Goal: Information Seeking & Learning: Learn about a topic

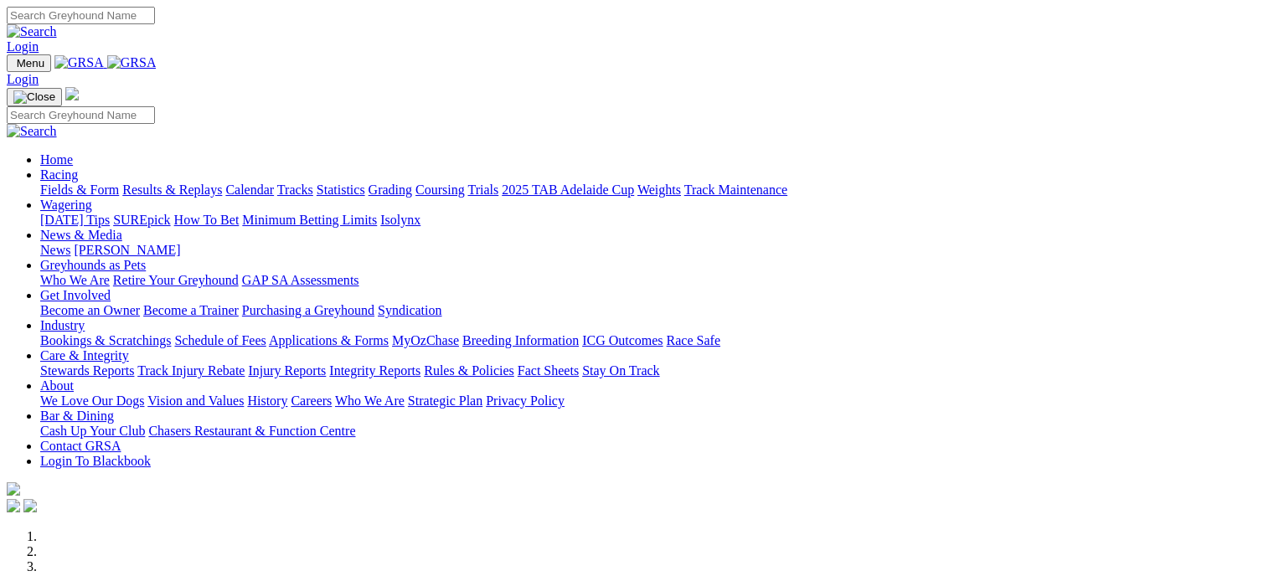
click at [81, 183] on link "Fields & Form" at bounding box center [79, 190] width 79 height 14
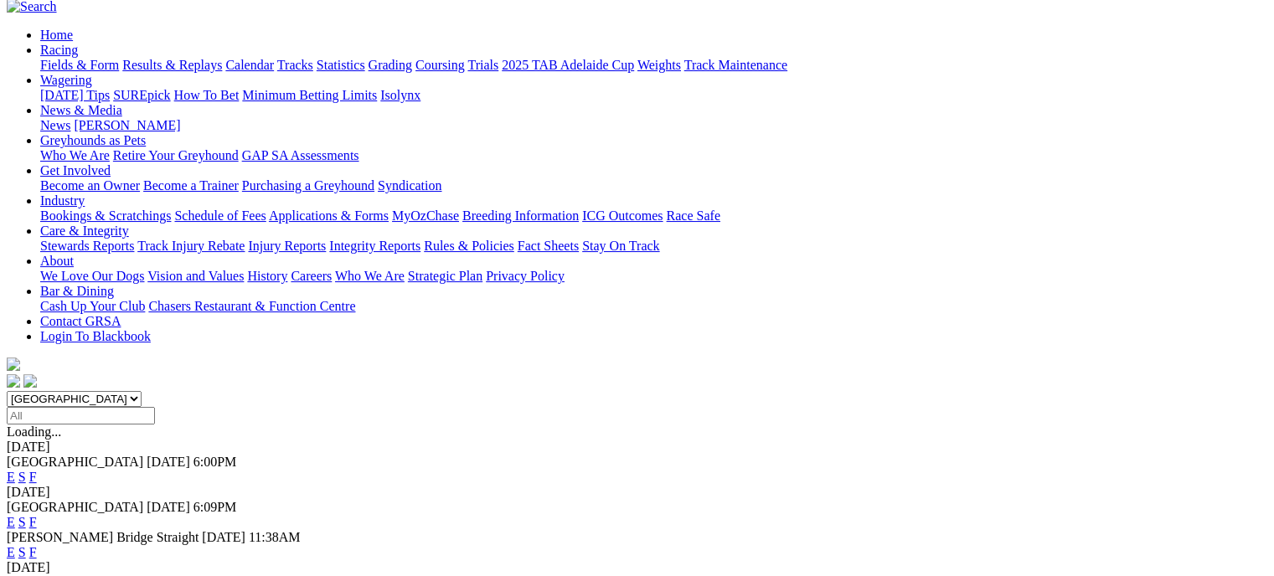
scroll to position [153, 0]
click at [37, 471] on link "F" at bounding box center [33, 478] width 8 height 14
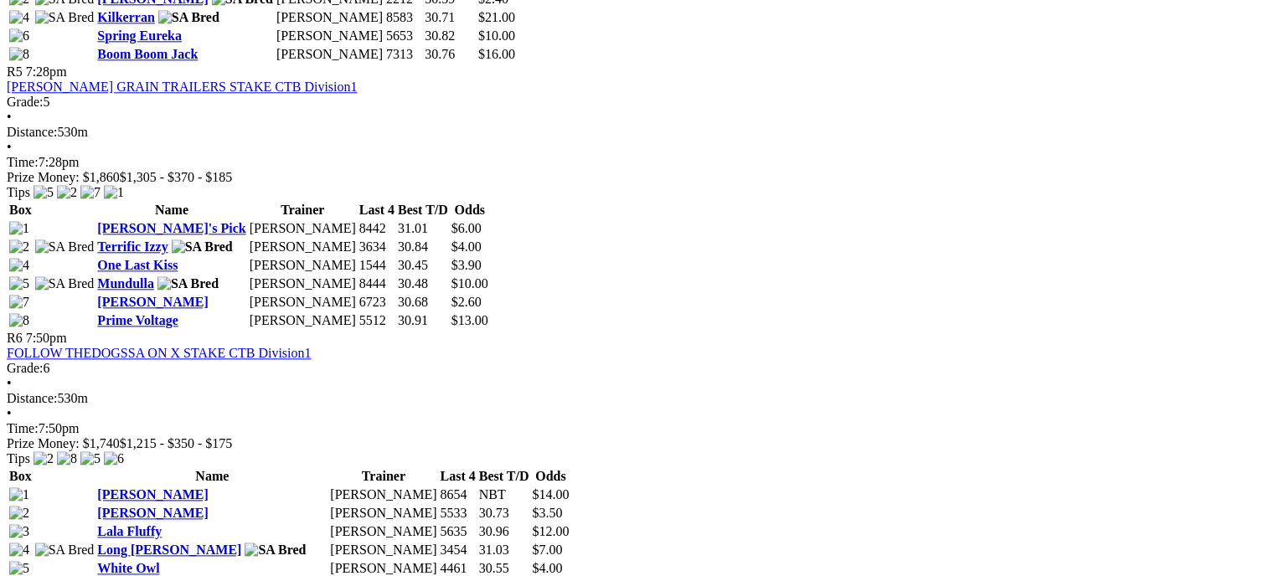
scroll to position [1826, 0]
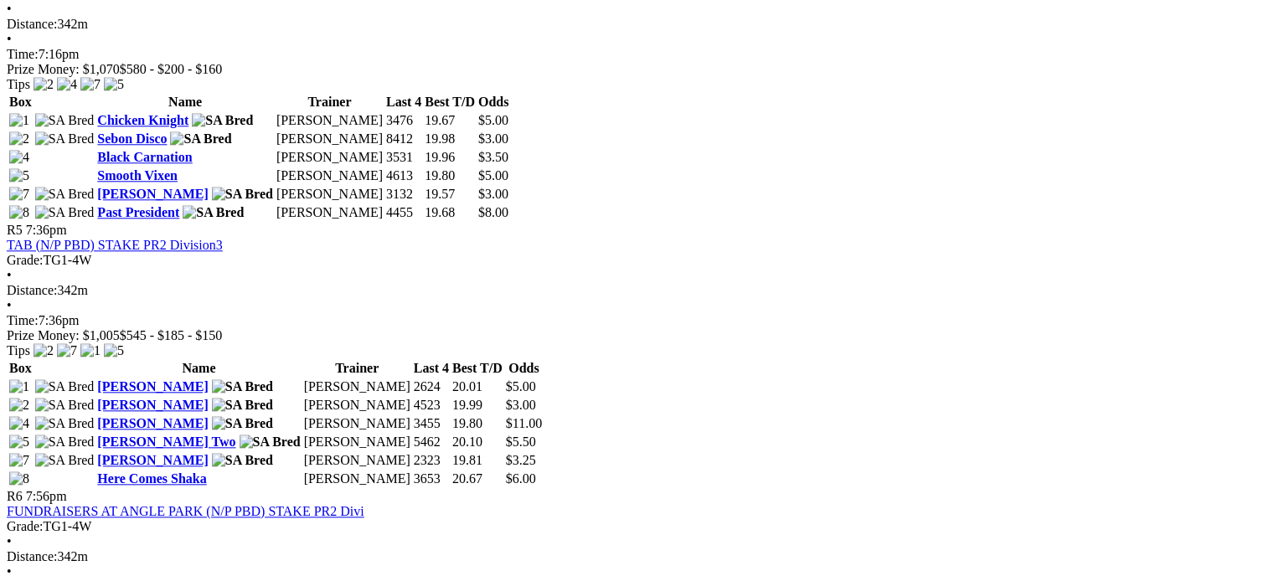
scroll to position [1815, 0]
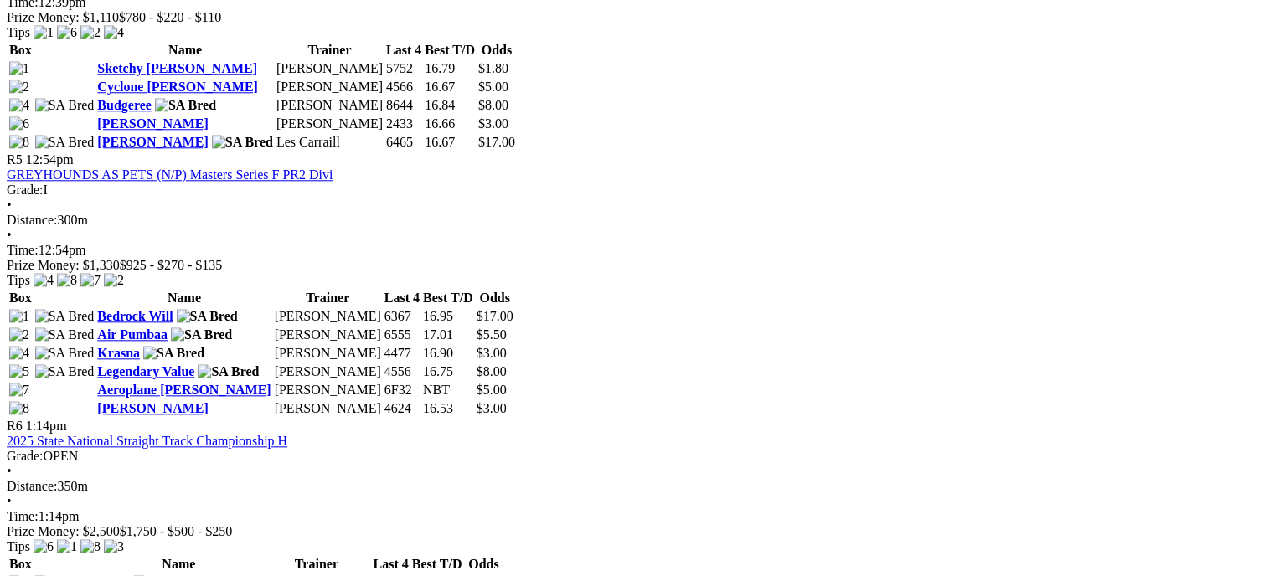
scroll to position [1749, 0]
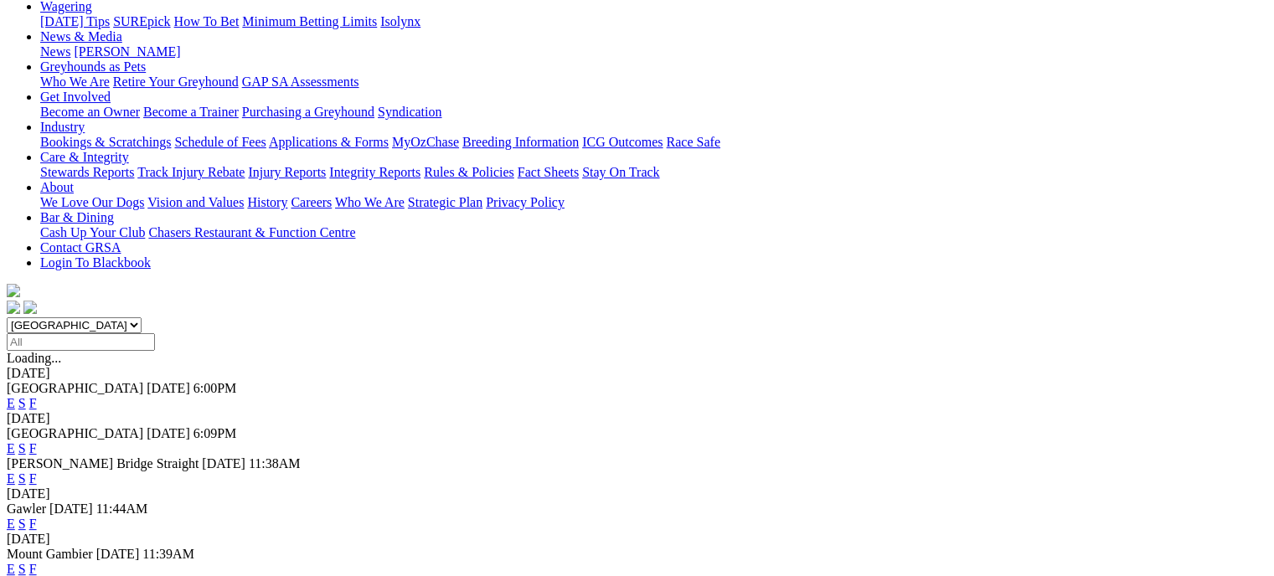
scroll to position [236, 0]
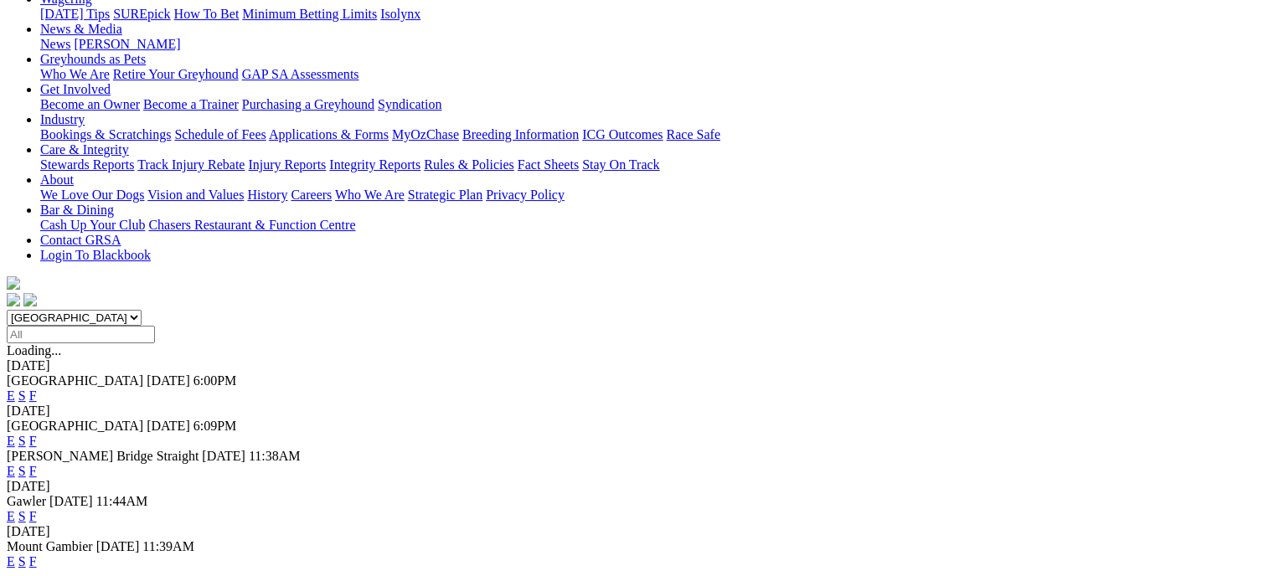
click at [37, 509] on link "F" at bounding box center [33, 516] width 8 height 14
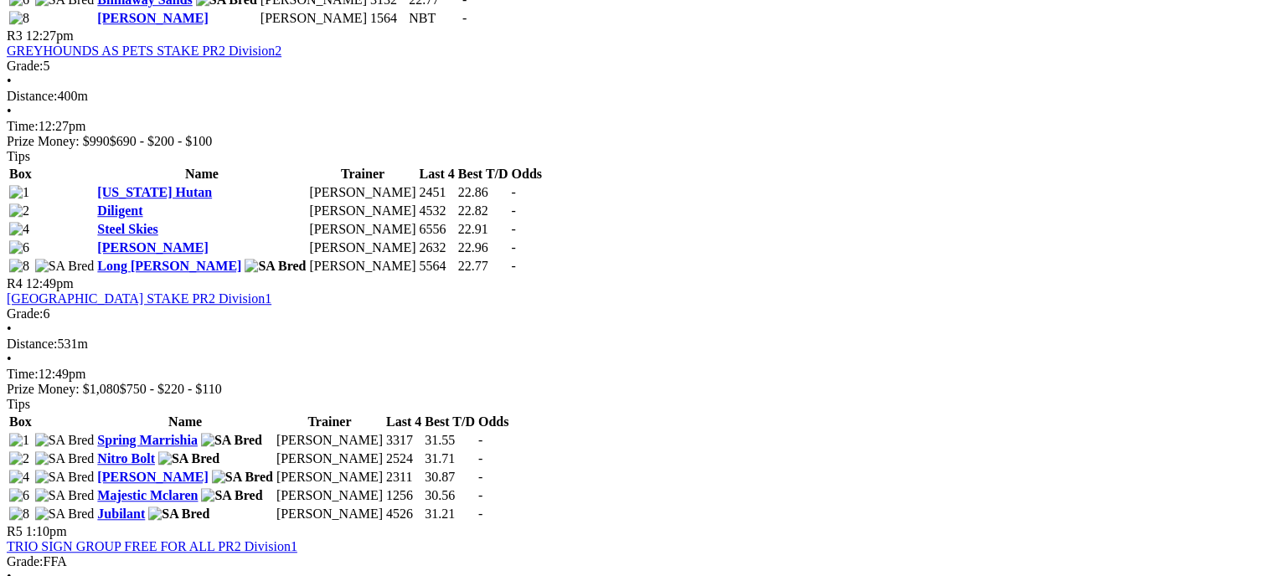
scroll to position [1305, 0]
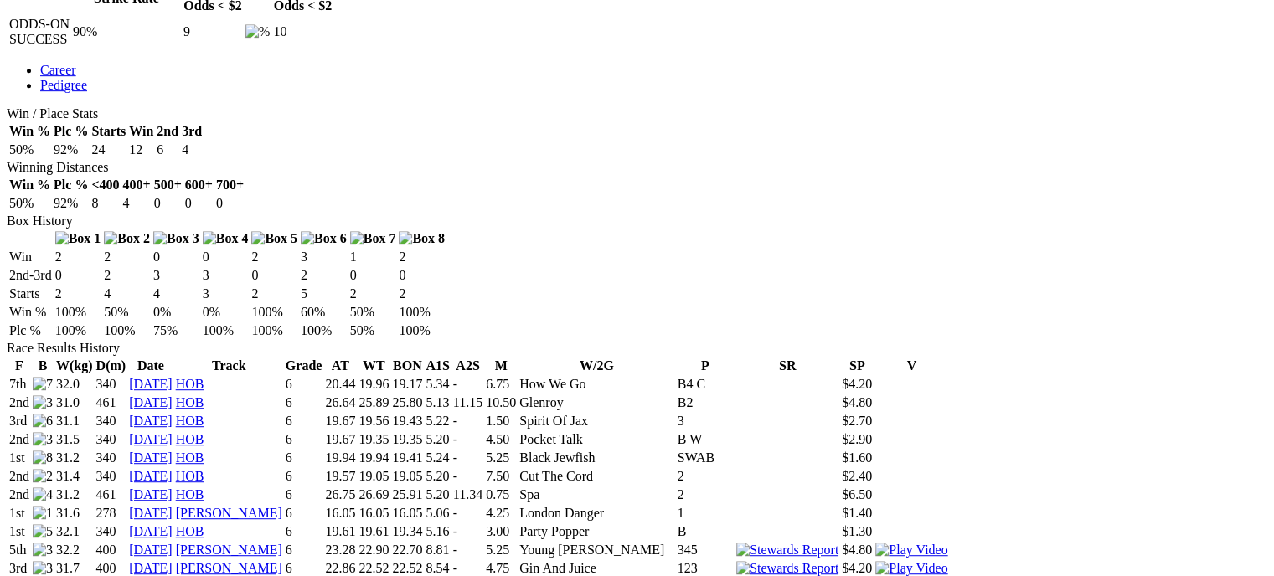
scroll to position [888, 0]
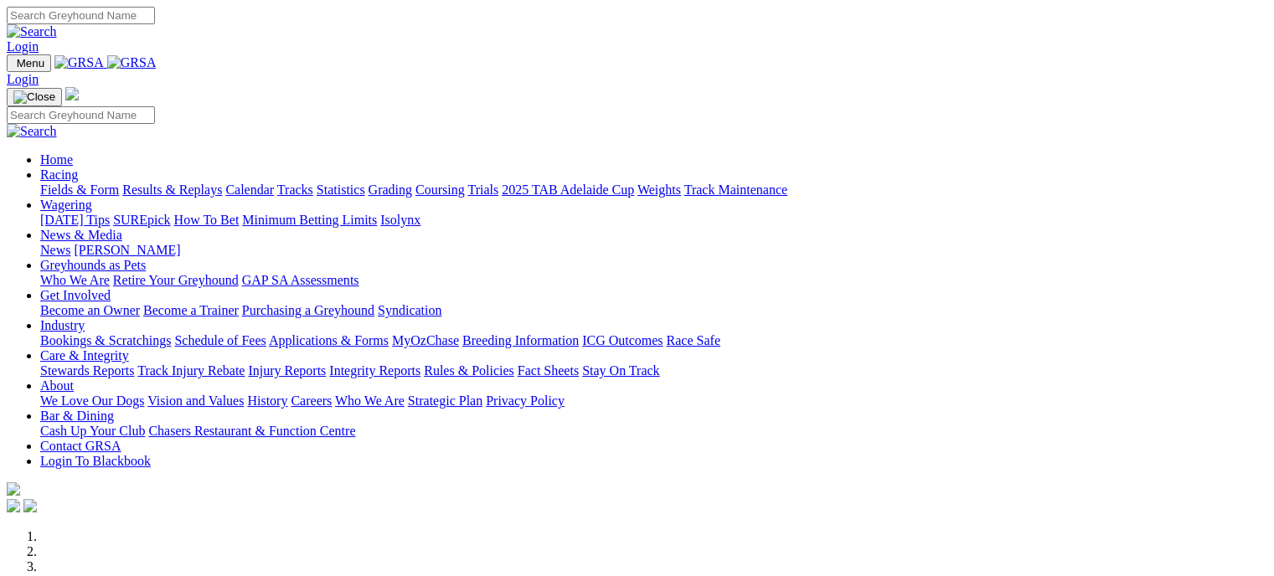
click at [78, 167] on link "Racing" at bounding box center [59, 174] width 38 height 14
click at [82, 183] on link "Fields & Form" at bounding box center [79, 190] width 79 height 14
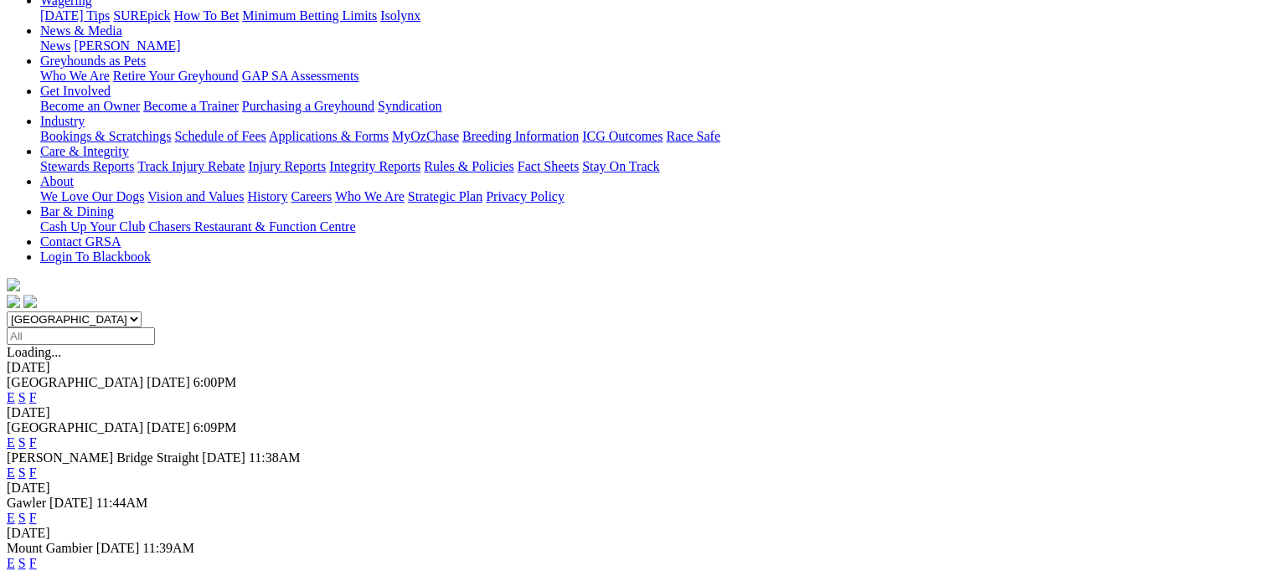
scroll to position [236, 0]
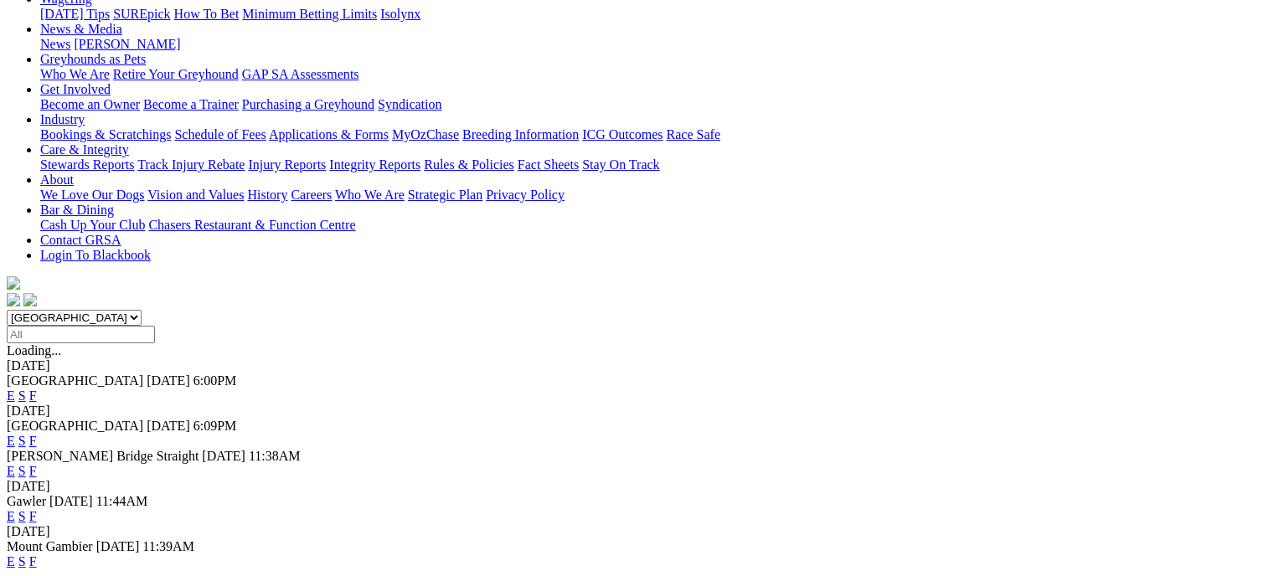
click at [37, 509] on link "F" at bounding box center [33, 516] width 8 height 14
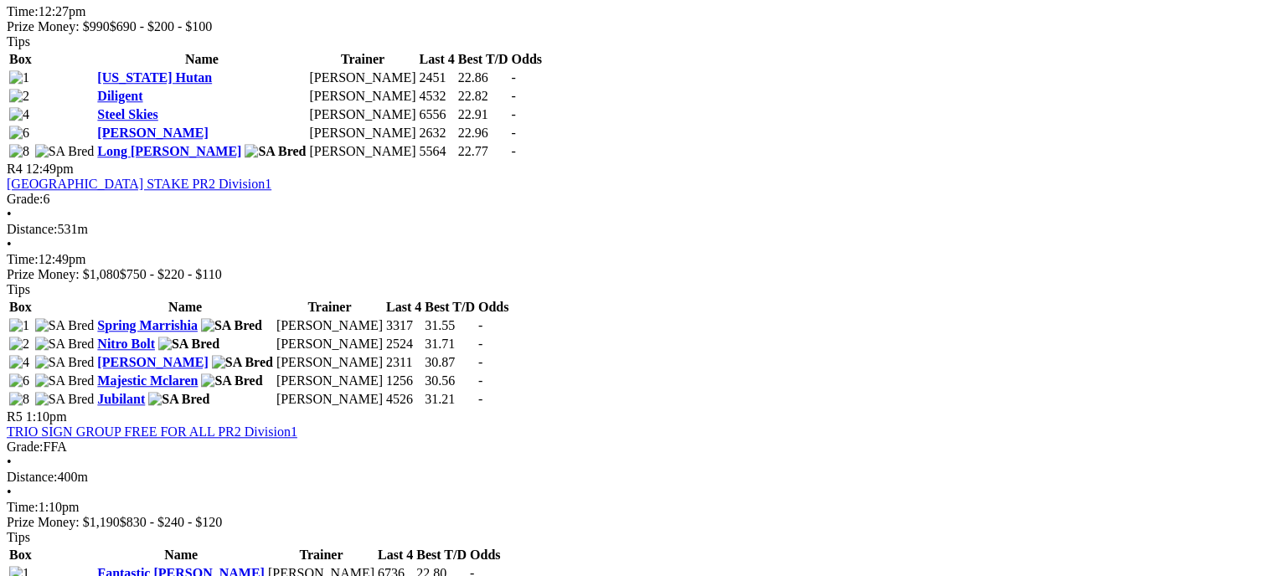
scroll to position [1407, 0]
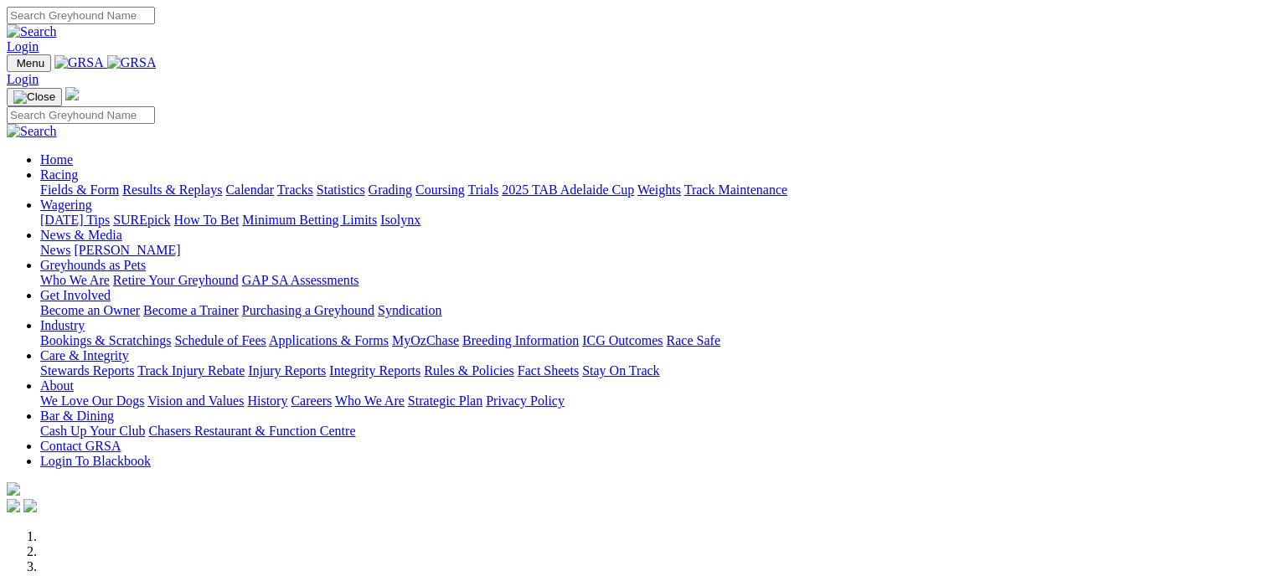
click at [92, 183] on link "Fields & Form" at bounding box center [79, 190] width 79 height 14
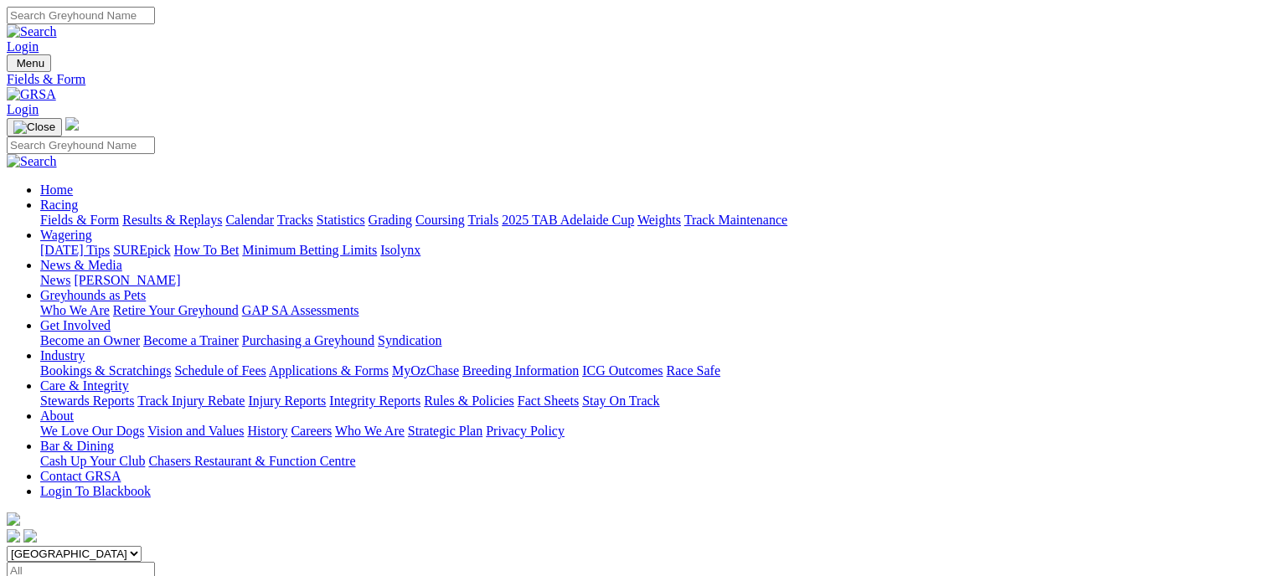
click at [146, 288] on link "Greyhounds as Pets" at bounding box center [93, 295] width 106 height 14
click at [239, 303] on link "Retire Your Greyhound" at bounding box center [176, 310] width 126 height 14
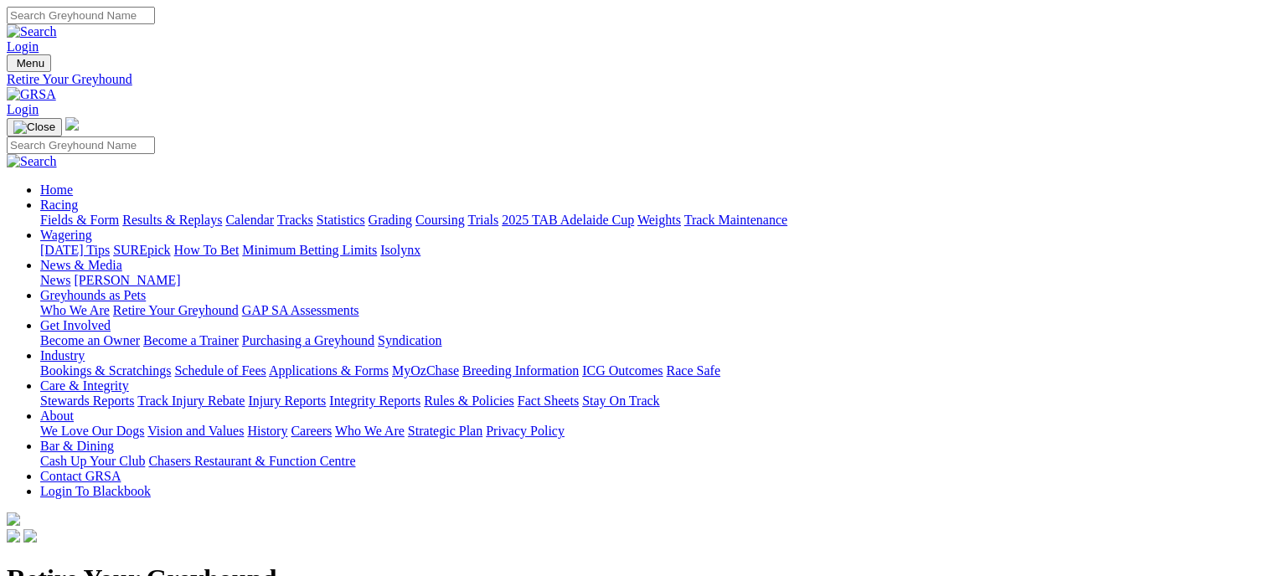
click at [110, 303] on link "Who We Are" at bounding box center [74, 310] width 69 height 14
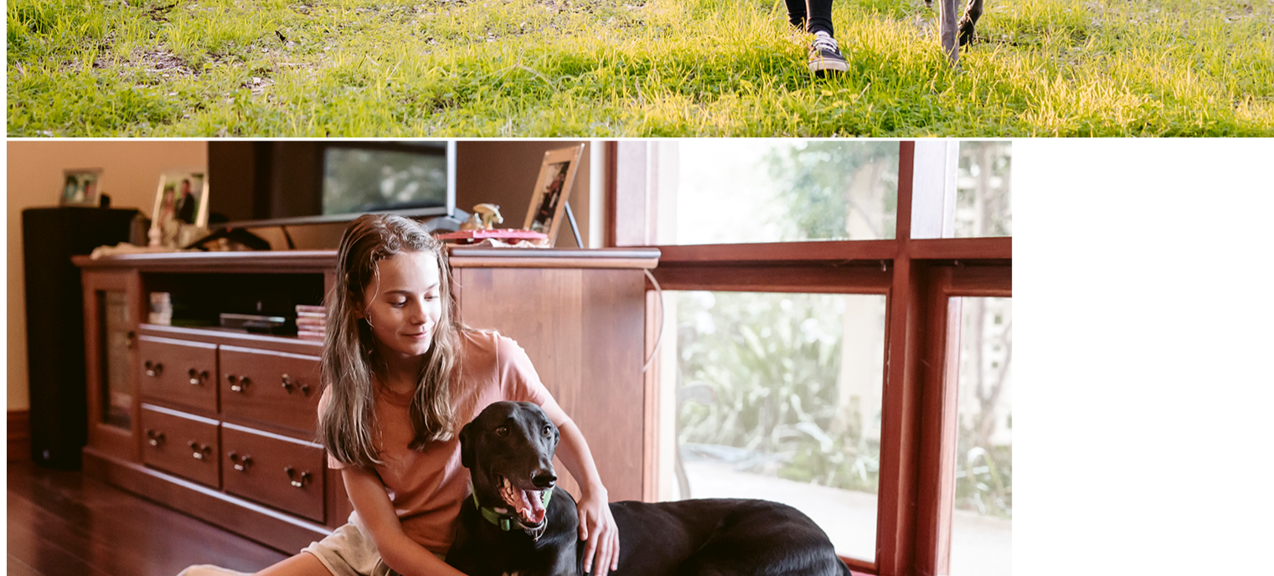
scroll to position [1649, 0]
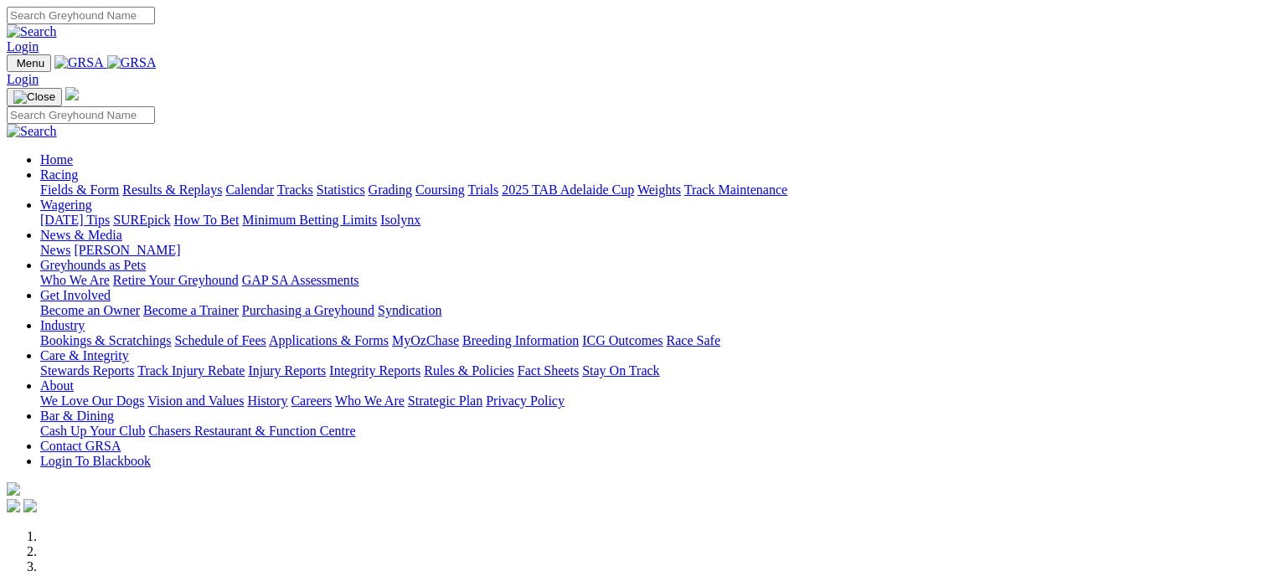
click at [75, 183] on link "Fields & Form" at bounding box center [79, 190] width 79 height 14
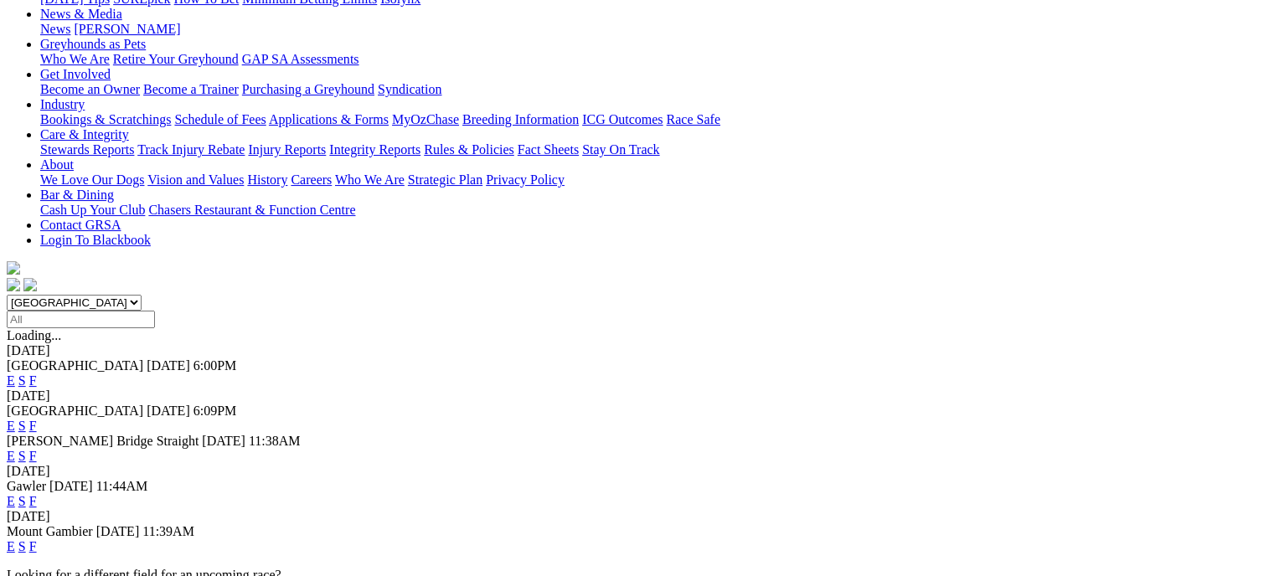
scroll to position [250, 0]
